Goal: Check status: Check status

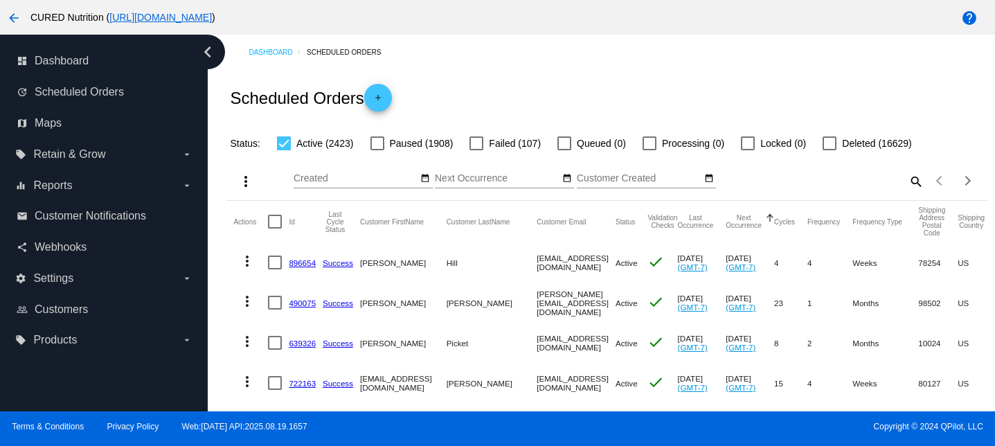
click at [909, 183] on mat-icon "search" at bounding box center [915, 180] width 17 height 21
click at [848, 174] on input "Search" at bounding box center [828, 178] width 189 height 11
paste input "[EMAIL_ADDRESS][DOMAIN_NAME]"
type input "[EMAIL_ADDRESS][DOMAIN_NAME]"
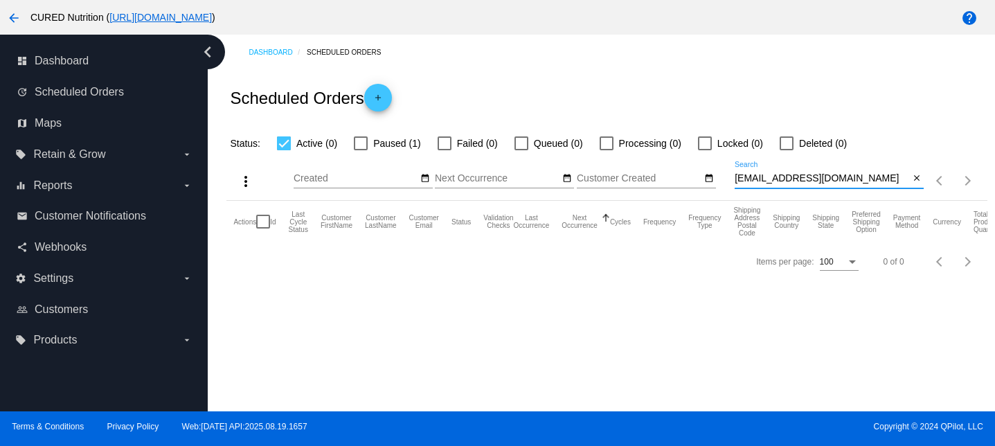
click at [361, 136] on div at bounding box center [361, 143] width 14 height 14
click at [361, 150] on input "Paused (1)" at bounding box center [360, 150] width 1 height 1
checkbox input "true"
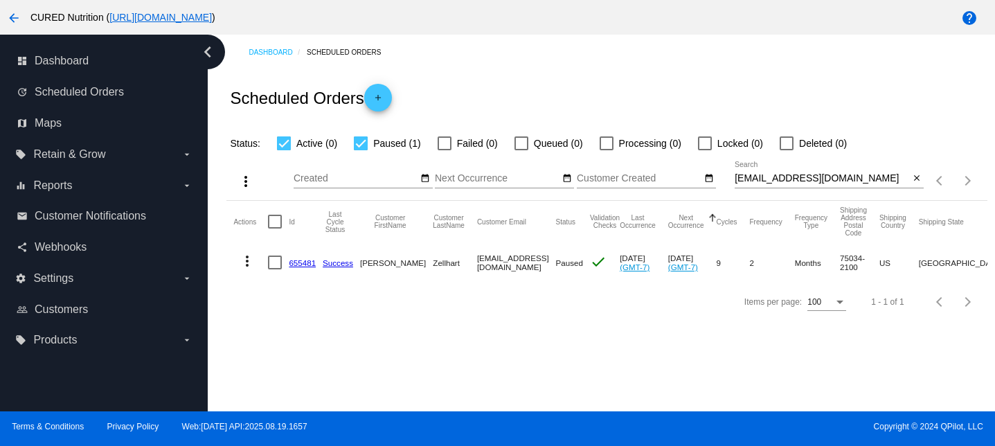
click at [297, 264] on link "655481" at bounding box center [302, 262] width 27 height 9
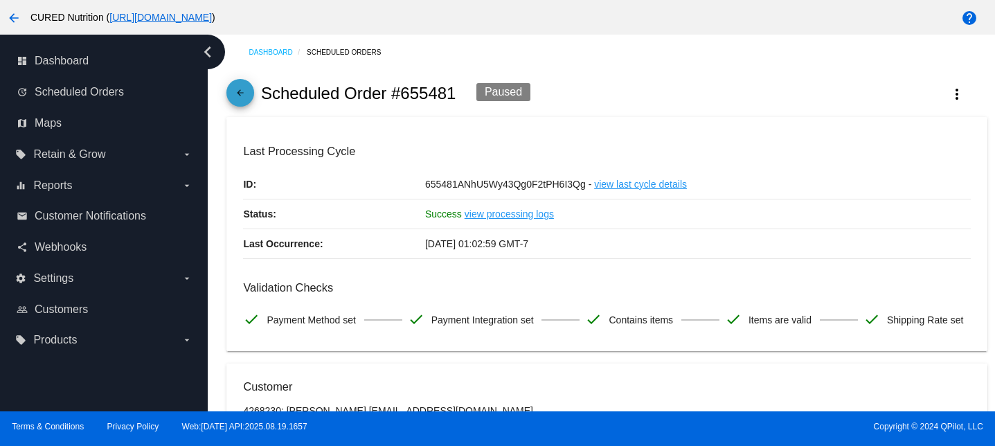
click at [241, 99] on mat-icon "arrow_back" at bounding box center [240, 96] width 17 height 17
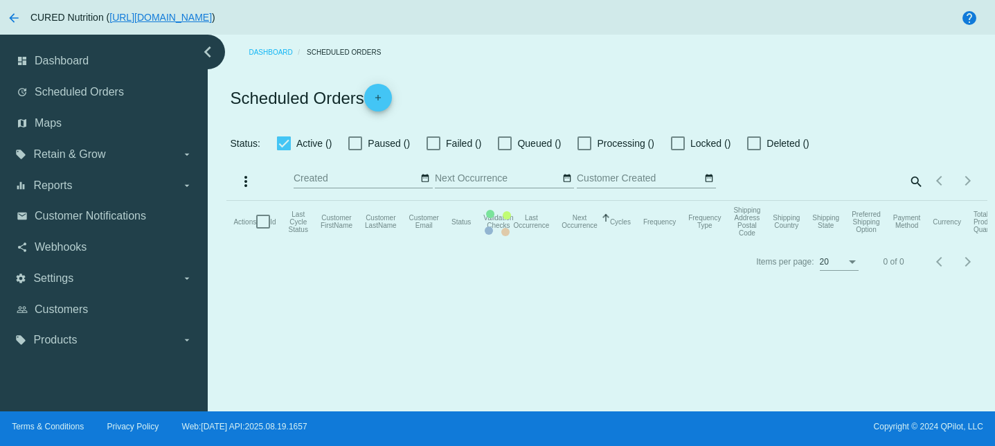
checkbox input "true"
